Goal: Information Seeking & Learning: Learn about a topic

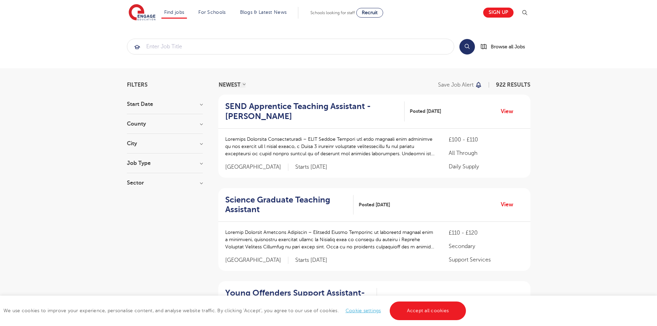
click at [151, 108] on div "Start Date November 140 October 129 [DATE] [DATE] [DATE] Show more" at bounding box center [165, 107] width 76 height 13
click at [198, 105] on h3 "Start Date" at bounding box center [165, 104] width 76 height 6
click at [164, 106] on h3 "Start Date" at bounding box center [165, 104] width 76 height 6
click at [148, 125] on h3 "County" at bounding box center [165, 124] width 76 height 6
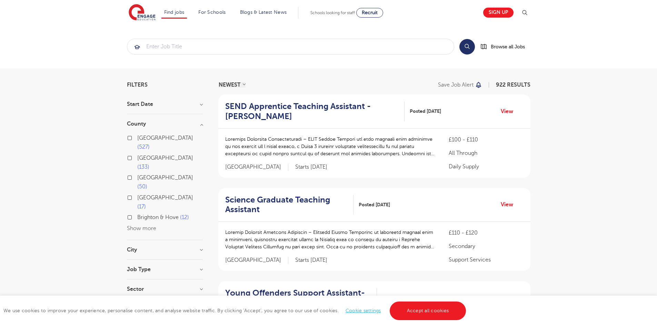
click at [138, 124] on h3 "County" at bounding box center [165, 124] width 76 height 6
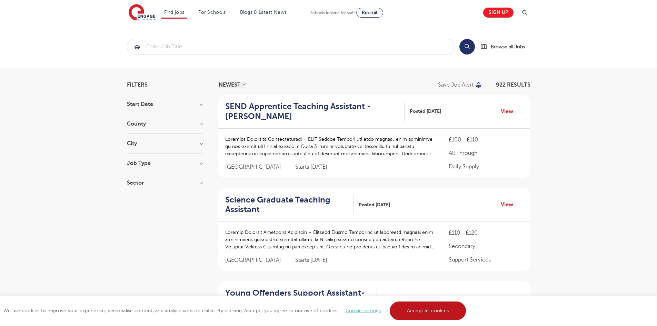
click at [417, 307] on link "Accept all cookies" at bounding box center [427, 310] width 77 height 19
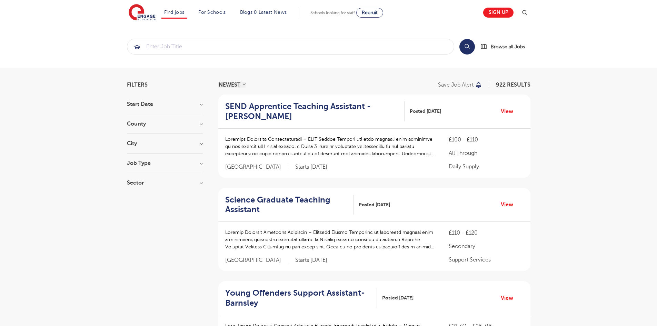
click at [142, 143] on h3 "City" at bounding box center [165, 144] width 76 height 6
click at [160, 124] on h3 "County" at bounding box center [165, 124] width 76 height 6
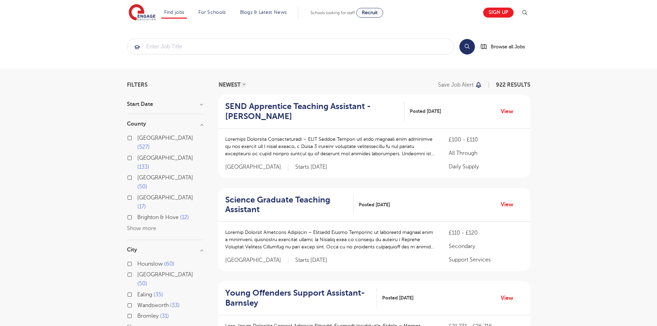
click at [143, 124] on h3 "County" at bounding box center [165, 124] width 76 height 6
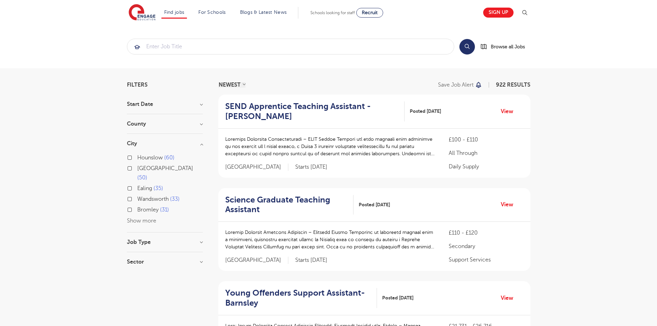
click at [142, 217] on button "Show more" at bounding box center [141, 220] width 29 height 6
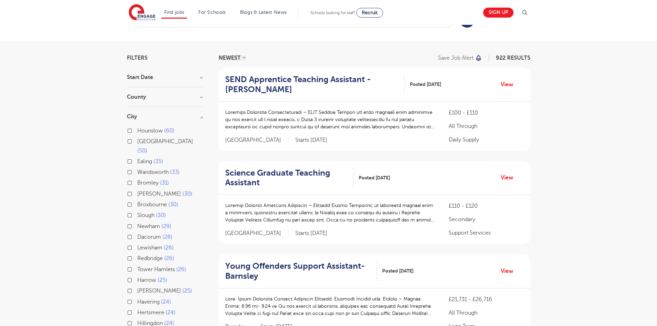
scroll to position [27, 0]
click at [137, 168] on label "Wandsworth 33" at bounding box center [158, 172] width 42 height 9
click at [137, 169] on input "Wandsworth 33" at bounding box center [139, 171] width 4 height 4
checkbox input "true"
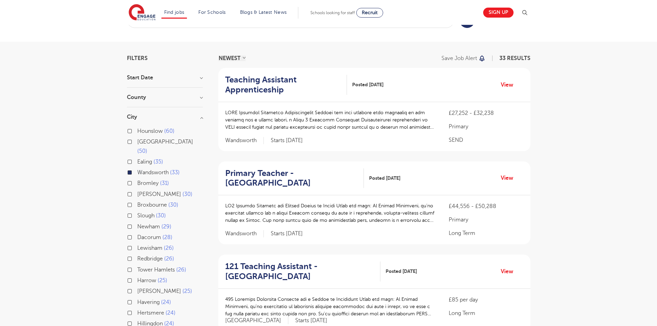
click at [137, 179] on label "Bromley 31" at bounding box center [153, 183] width 32 height 9
click at [137, 180] on input "Bromley 31" at bounding box center [139, 182] width 4 height 4
checkbox input "true"
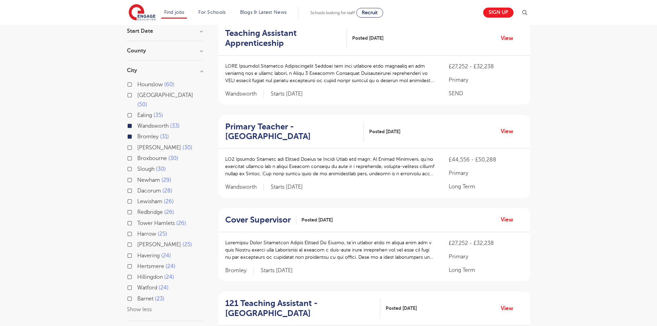
scroll to position [73, 0]
click at [137, 196] on label "Lewisham 26" at bounding box center [155, 200] width 37 height 9
click at [137, 198] on input "Lewisham 26" at bounding box center [139, 200] width 4 height 4
checkbox input "true"
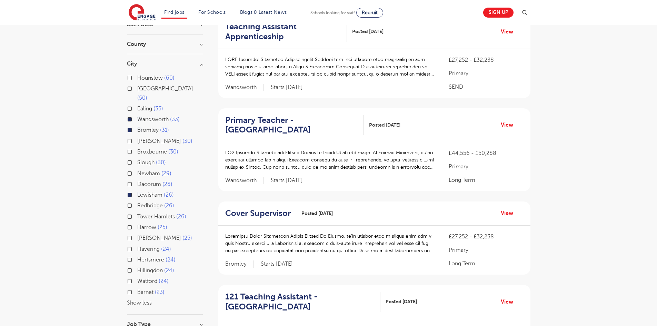
scroll to position [90, 0]
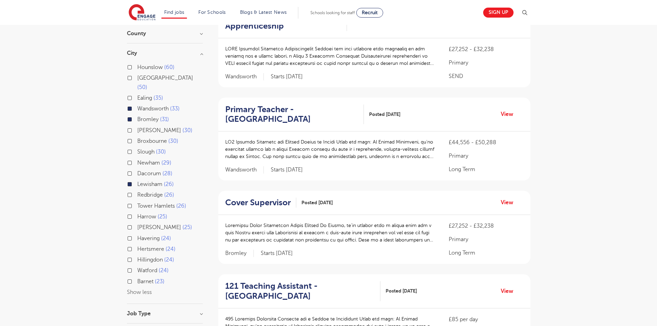
click at [137, 223] on label "[PERSON_NAME] 25" at bounding box center [164, 227] width 55 height 9
click at [137, 224] on input "[PERSON_NAME] 25" at bounding box center [139, 226] width 4 height 4
checkbox input "true"
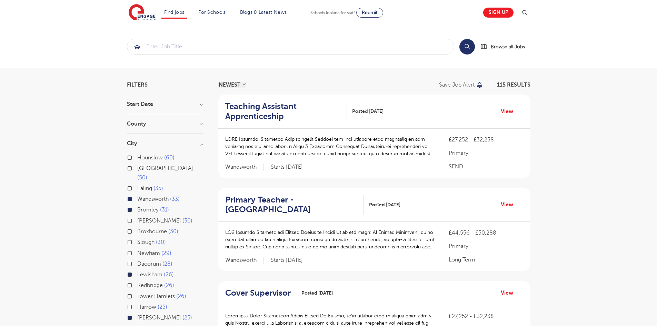
click at [149, 145] on h3 "City" at bounding box center [165, 144] width 76 height 6
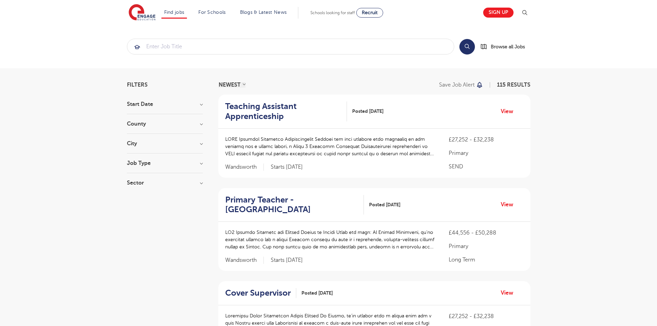
click at [153, 161] on h3 "Job Type" at bounding box center [165, 163] width 76 height 6
click at [146, 162] on h3 "Job Type" at bounding box center [165, 163] width 76 height 6
click at [151, 181] on h3 "Sector" at bounding box center [165, 183] width 76 height 6
click at [154, 125] on h3 "County" at bounding box center [165, 124] width 76 height 6
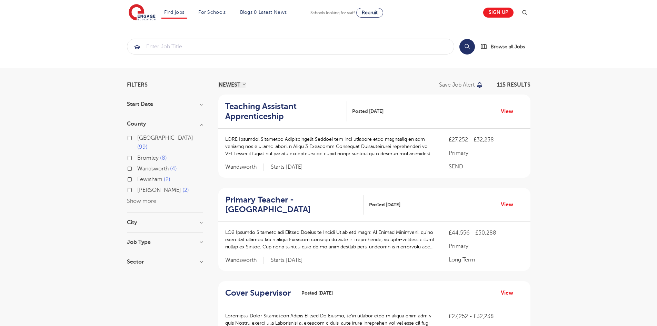
click at [141, 126] on h3 "County" at bounding box center [165, 124] width 76 height 6
